Goal: Information Seeking & Learning: Learn about a topic

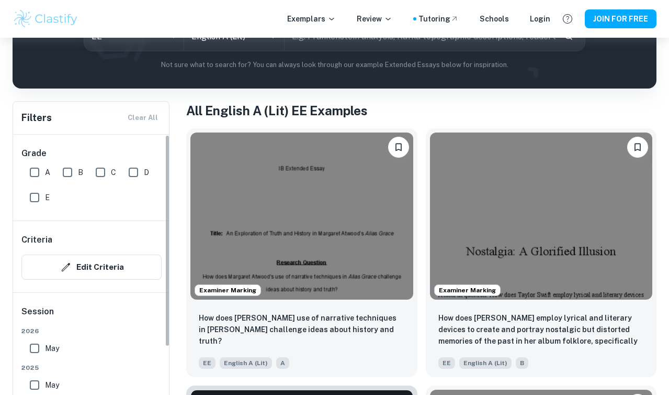
scroll to position [154, 0]
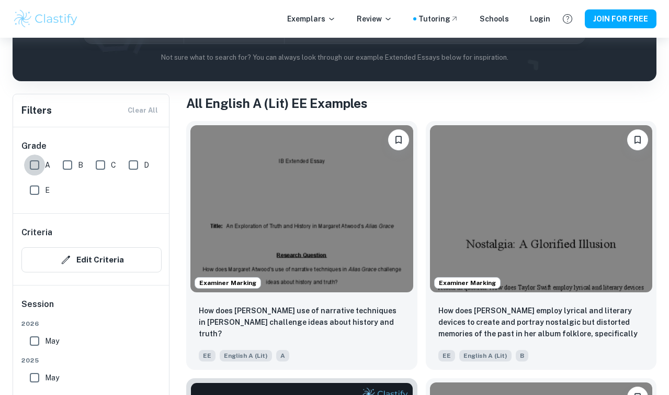
click at [36, 161] on input "A" at bounding box center [34, 164] width 21 height 21
checkbox input "true"
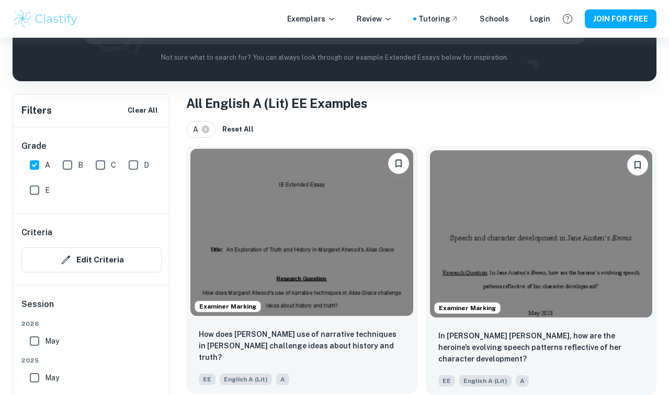
click at [258, 217] on img at bounding box center [302, 232] width 223 height 167
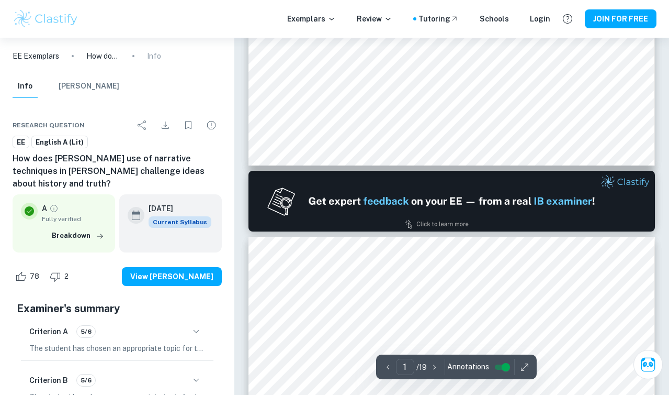
type input "2"
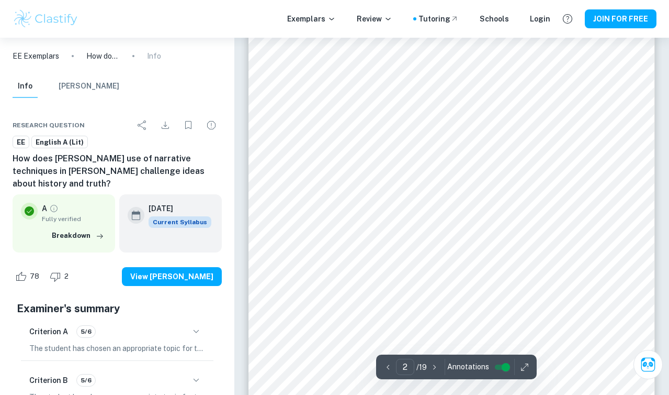
scroll to position [619, 0]
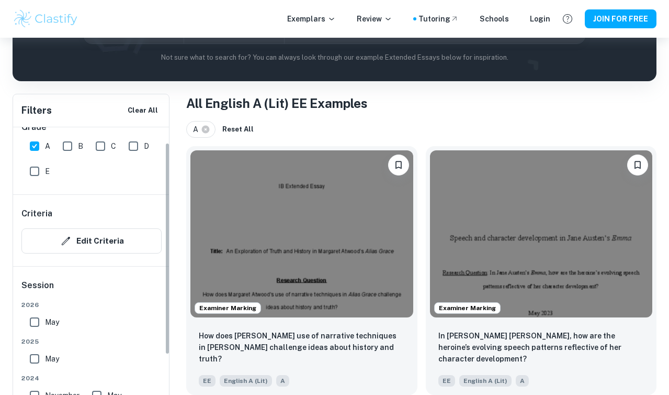
scroll to position [23, 0]
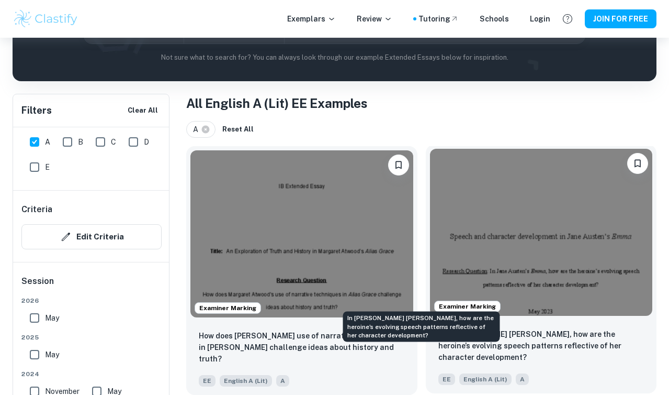
click at [439, 328] on p "In [PERSON_NAME] [PERSON_NAME], how are the heroine’s evolving speech patterns …" at bounding box center [542, 345] width 206 height 35
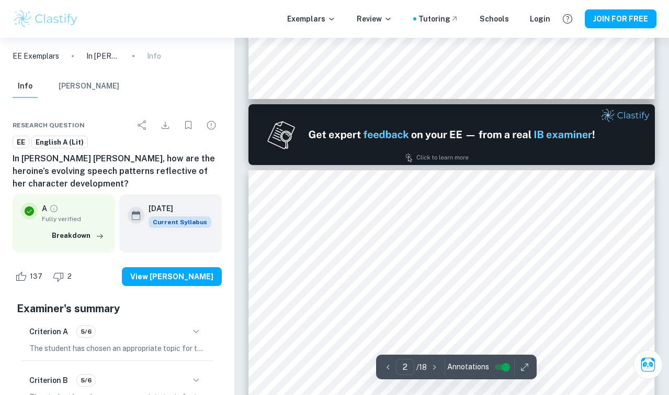
scroll to position [609, 0]
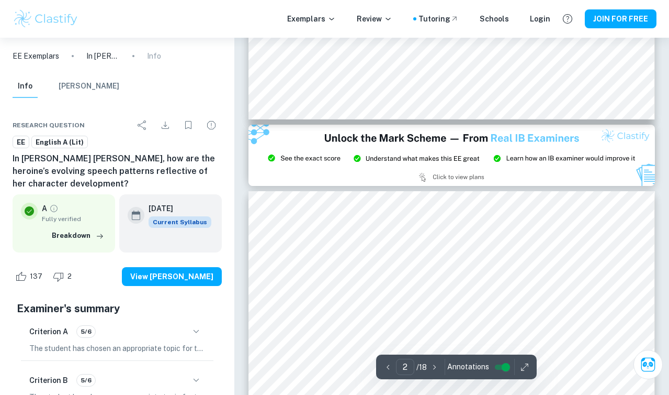
type input "3"
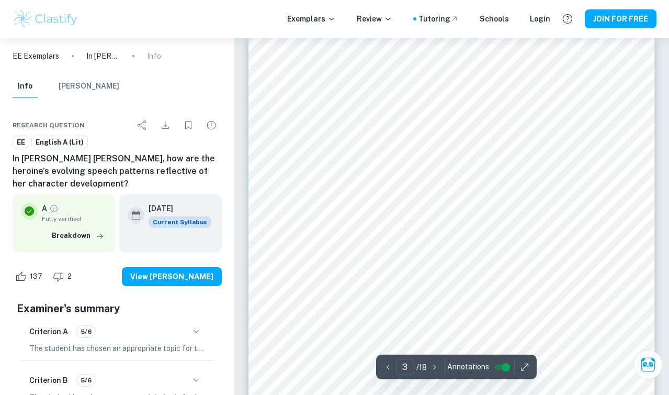
scroll to position [1212, 0]
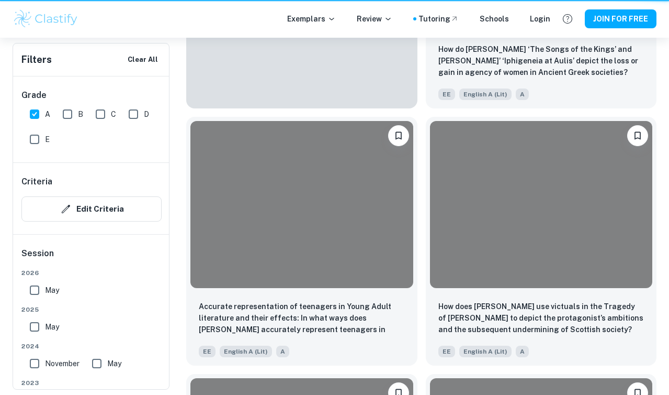
scroll to position [154, 0]
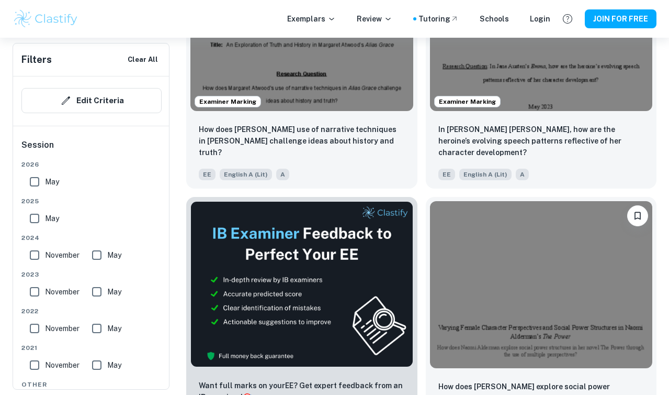
scroll to position [327, 0]
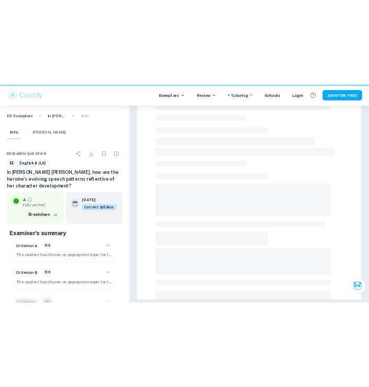
scroll to position [228, 0]
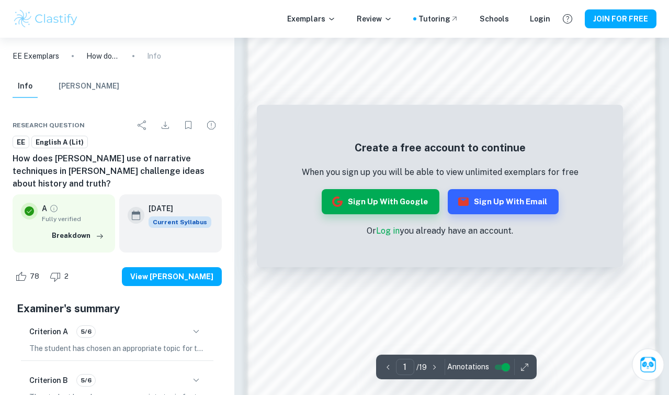
scroll to position [782, 0]
